Goal: Navigation & Orientation: Find specific page/section

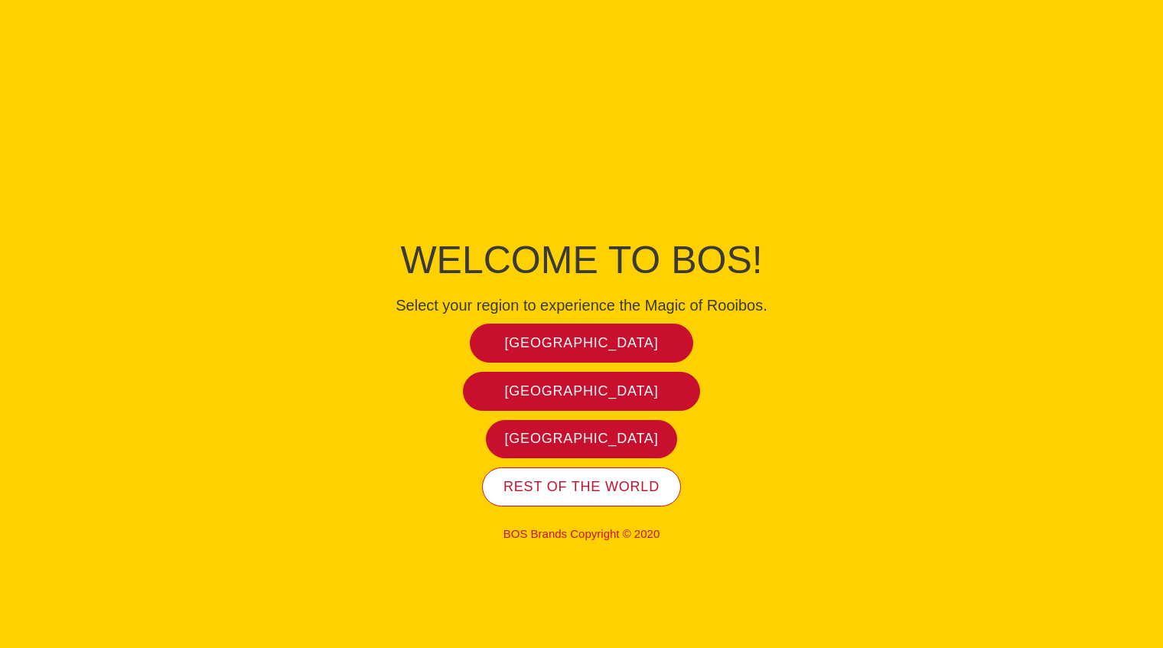
click at [578, 487] on span "Rest of the world" at bounding box center [582, 487] width 156 height 18
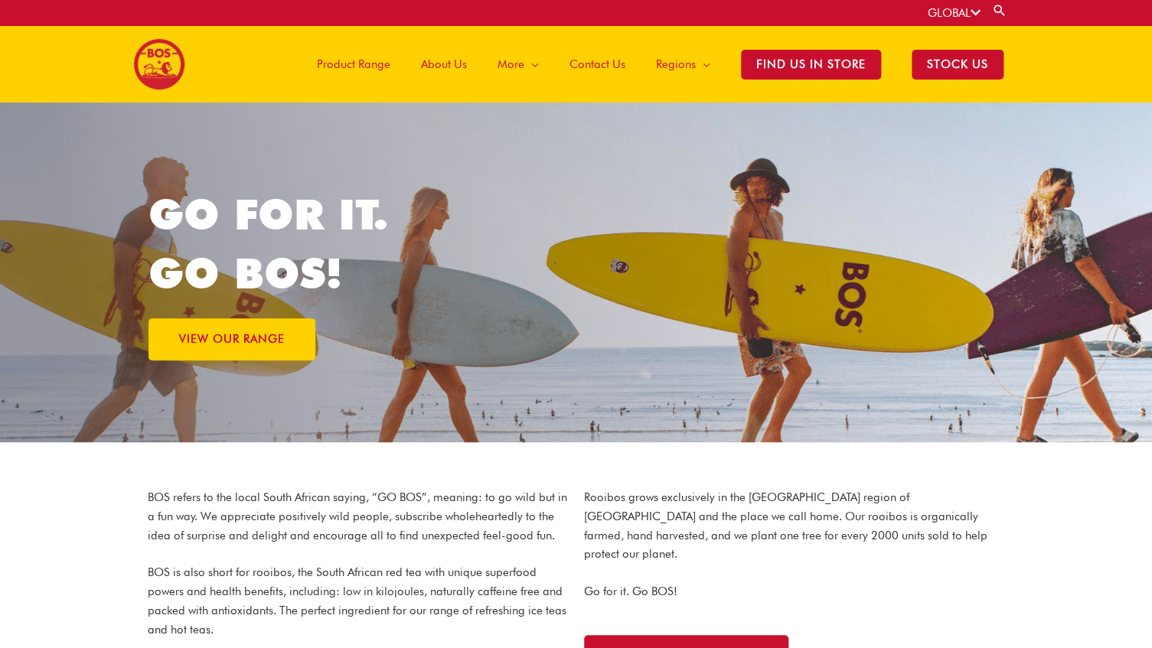
click at [358, 67] on span "Product Range" at bounding box center [353, 64] width 73 height 46
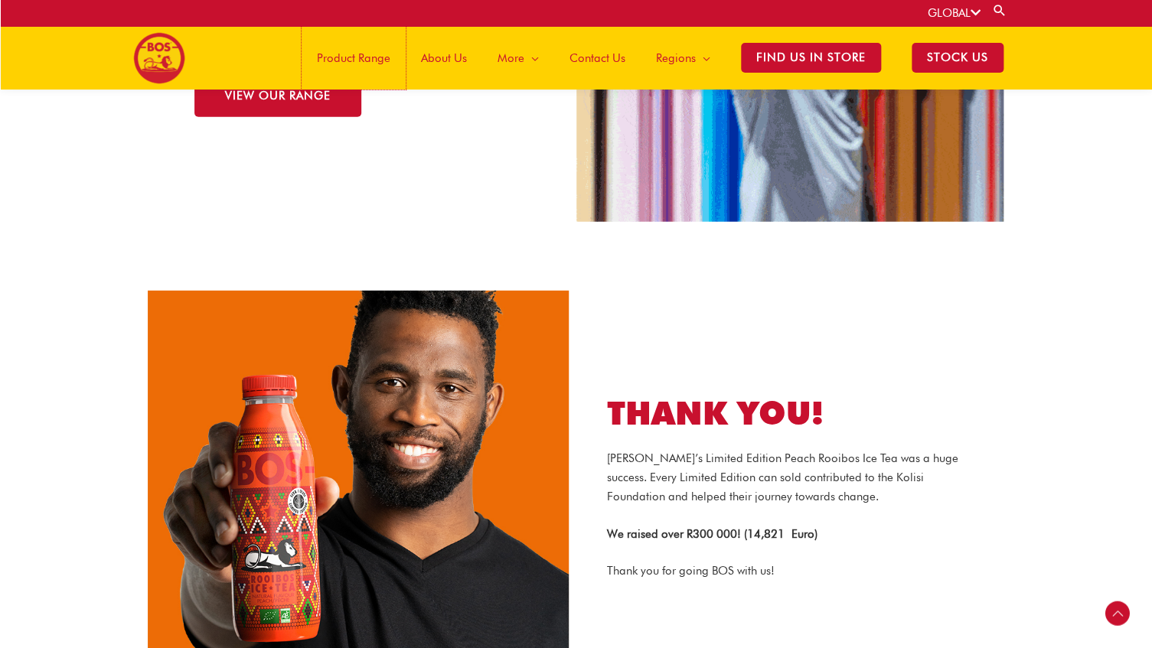
scroll to position [1752, 0]
